Goal: Navigation & Orientation: Find specific page/section

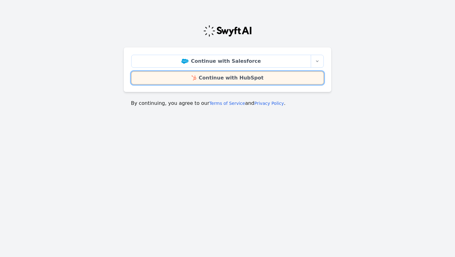
click at [235, 78] on link "Continue with HubSpot" at bounding box center [227, 77] width 192 height 13
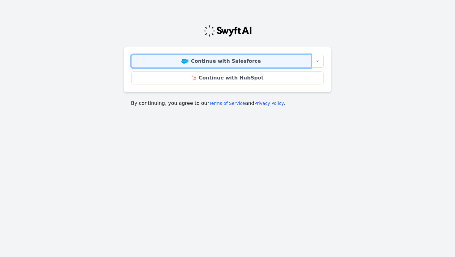
click at [248, 63] on link "Continue with Salesforce" at bounding box center [221, 61] width 180 height 13
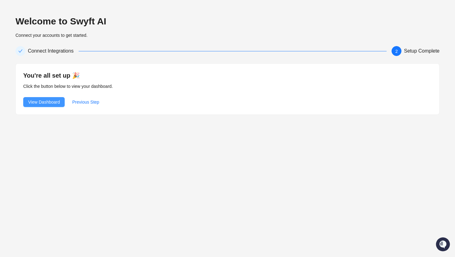
click at [46, 102] on span "View Dashboard" at bounding box center [44, 102] width 32 height 7
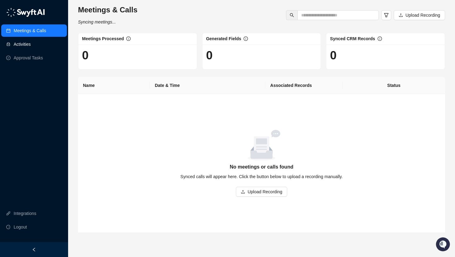
click at [31, 44] on link "Activities" at bounding box center [22, 44] width 17 height 12
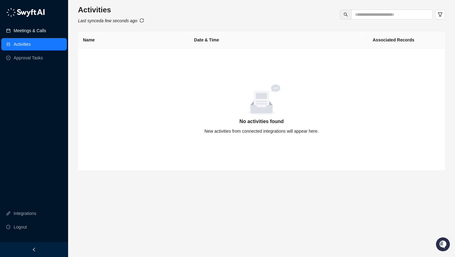
click at [46, 31] on link "Meetings & Calls" at bounding box center [30, 30] width 32 height 12
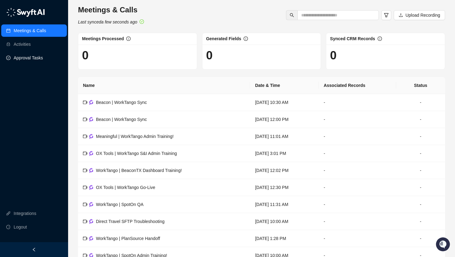
click at [36, 58] on link "Approval Tasks" at bounding box center [28, 58] width 29 height 12
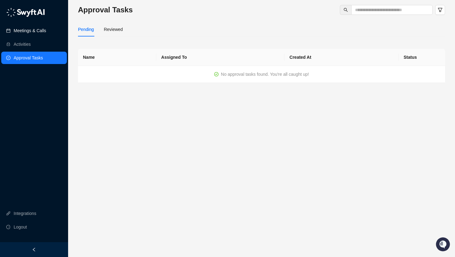
click at [39, 36] on link "Meetings & Calls" at bounding box center [30, 30] width 32 height 12
